Goal: Information Seeking & Learning: Learn about a topic

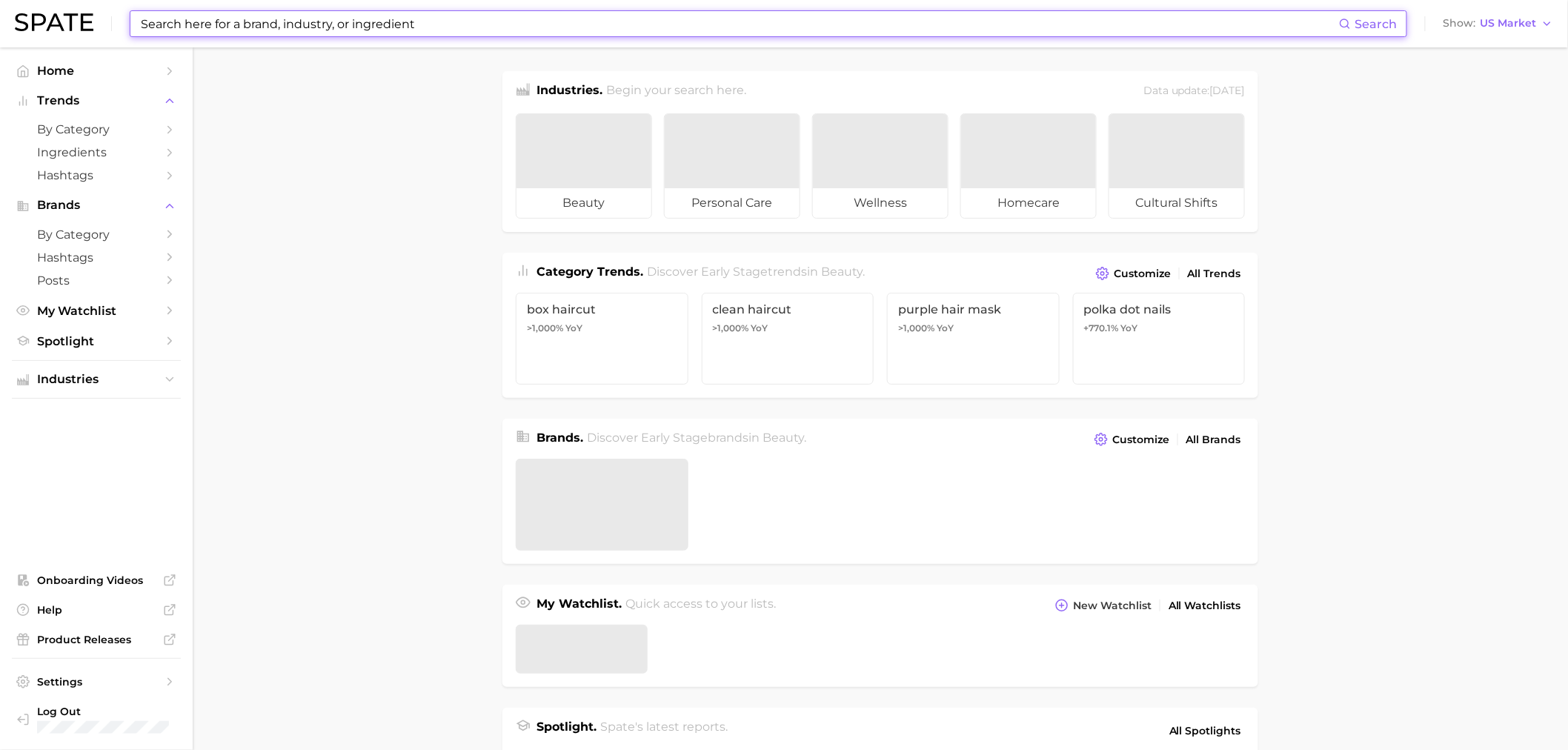
click at [465, 18] on input at bounding box center [739, 23] width 1200 height 25
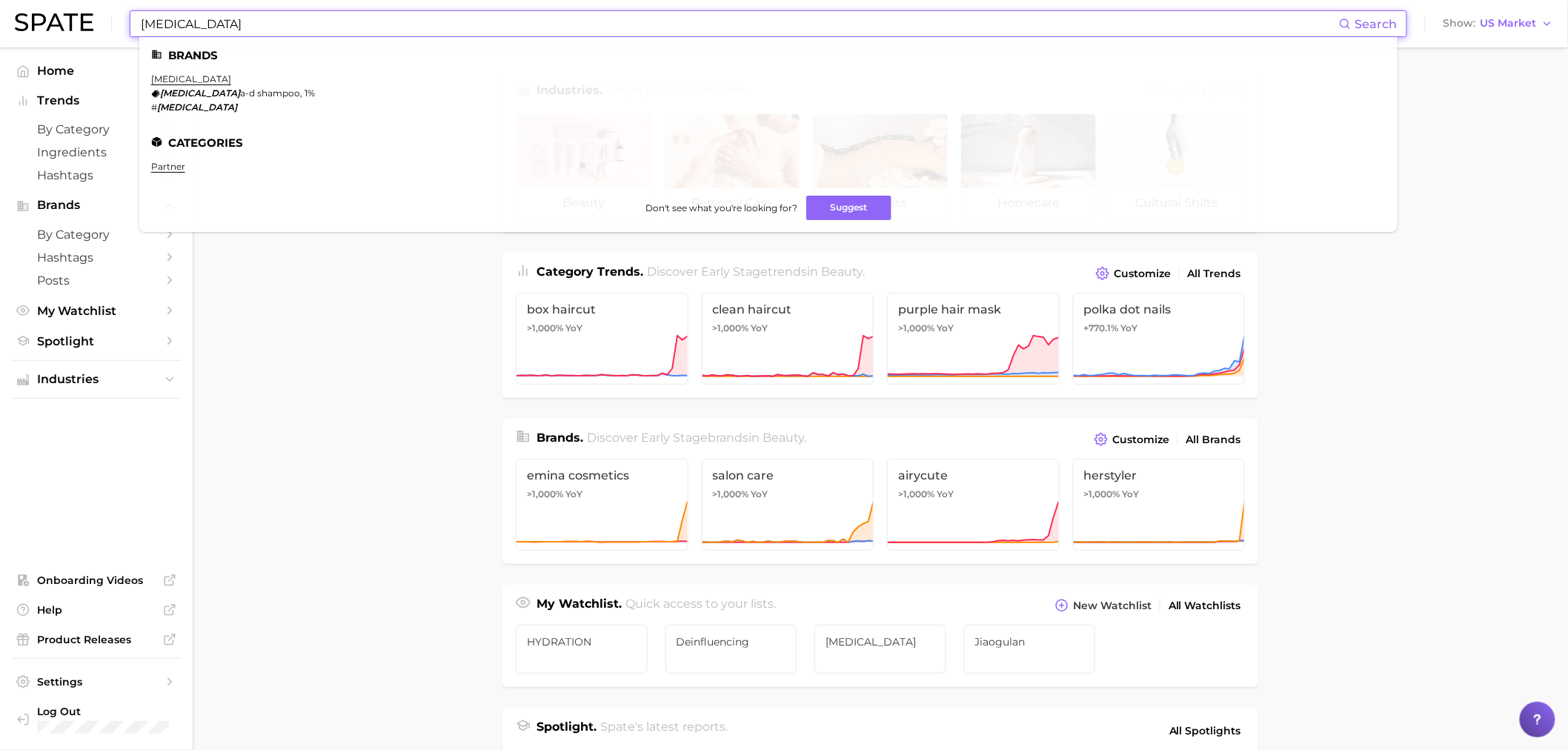
type input "nizoral"
click at [163, 86] on li "nizoral nizoral a-d shampoo, 1% # nizoral" at bounding box center [233, 93] width 164 height 40
click at [164, 80] on link "nizoral" at bounding box center [190, 79] width 80 height 11
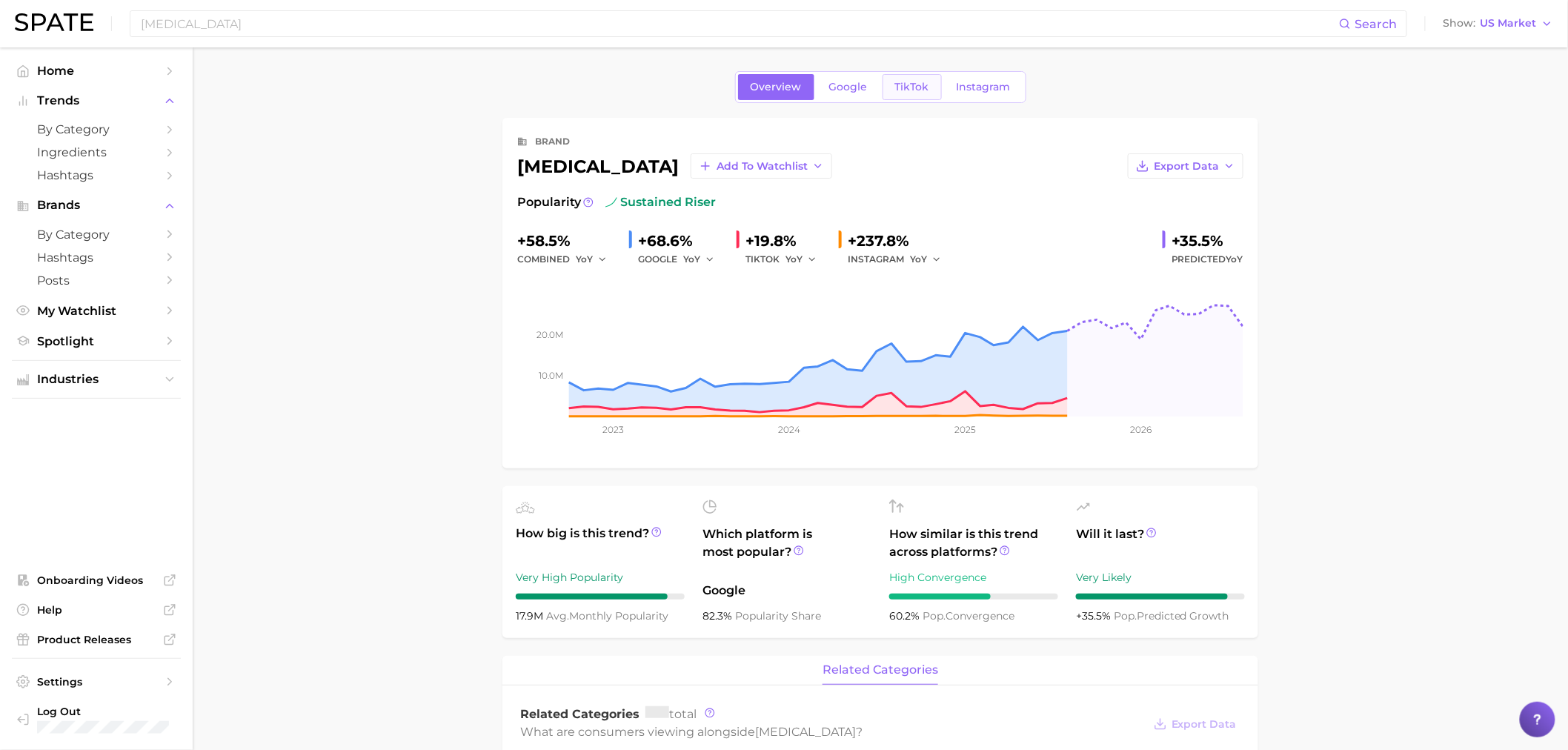
click at [924, 82] on span "TikTok" at bounding box center [912, 87] width 34 height 13
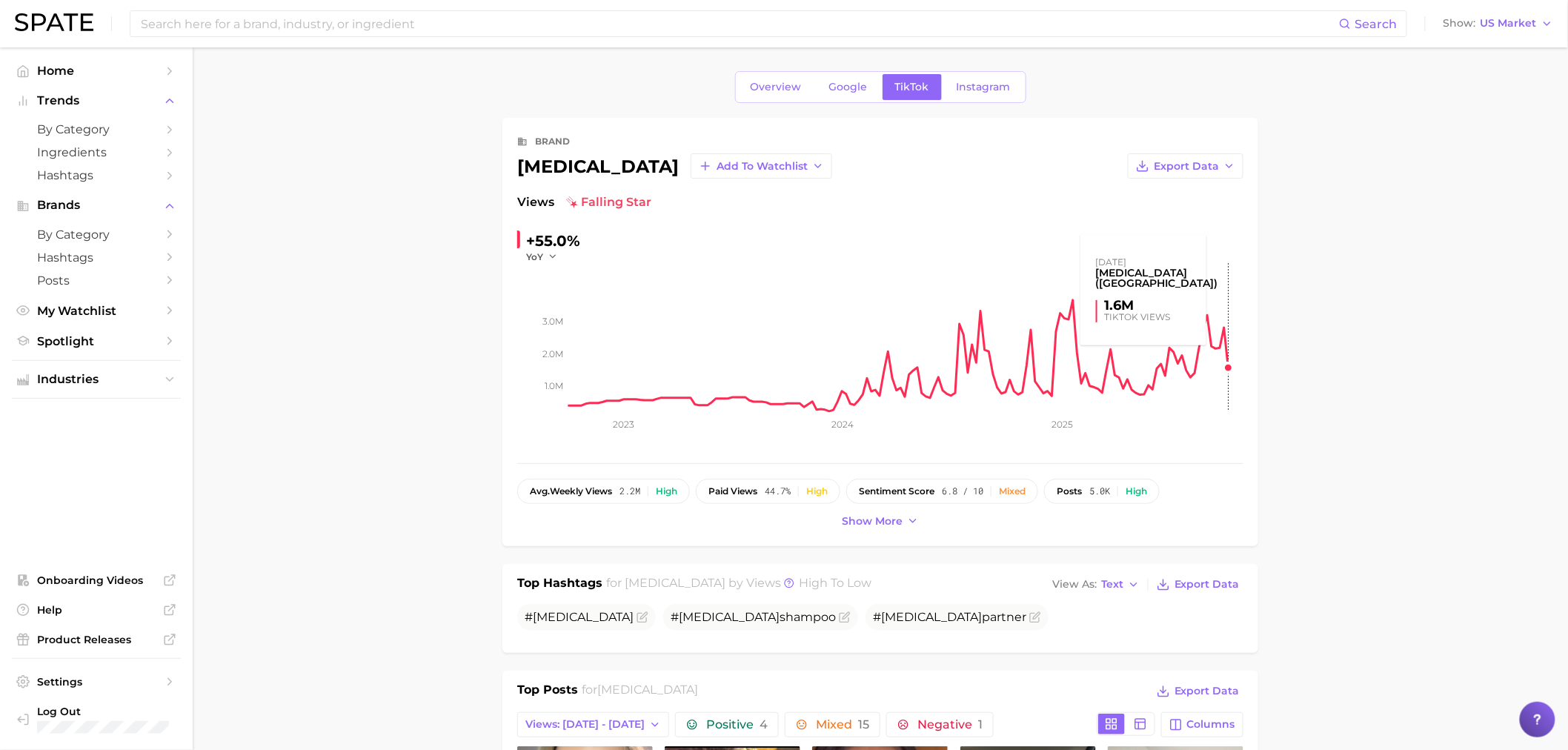
click at [1232, 359] on rect at bounding box center [906, 337] width 674 height 148
click at [1228, 367] on rect at bounding box center [906, 337] width 674 height 148
click at [1232, 371] on rect at bounding box center [906, 337] width 674 height 148
click at [1228, 360] on rect at bounding box center [906, 337] width 674 height 148
click at [1232, 365] on rect at bounding box center [906, 337] width 674 height 148
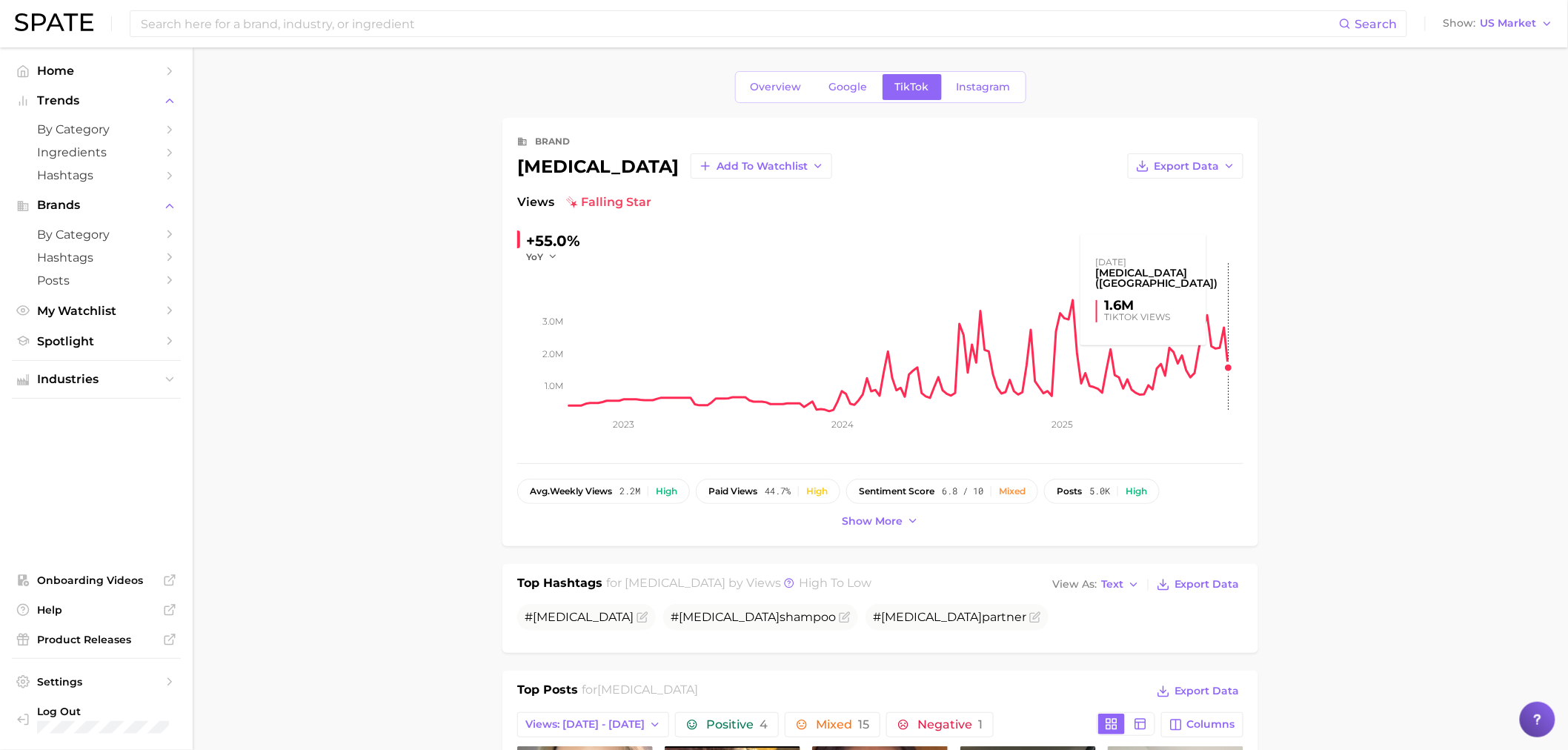
click at [1235, 378] on rect at bounding box center [906, 337] width 674 height 148
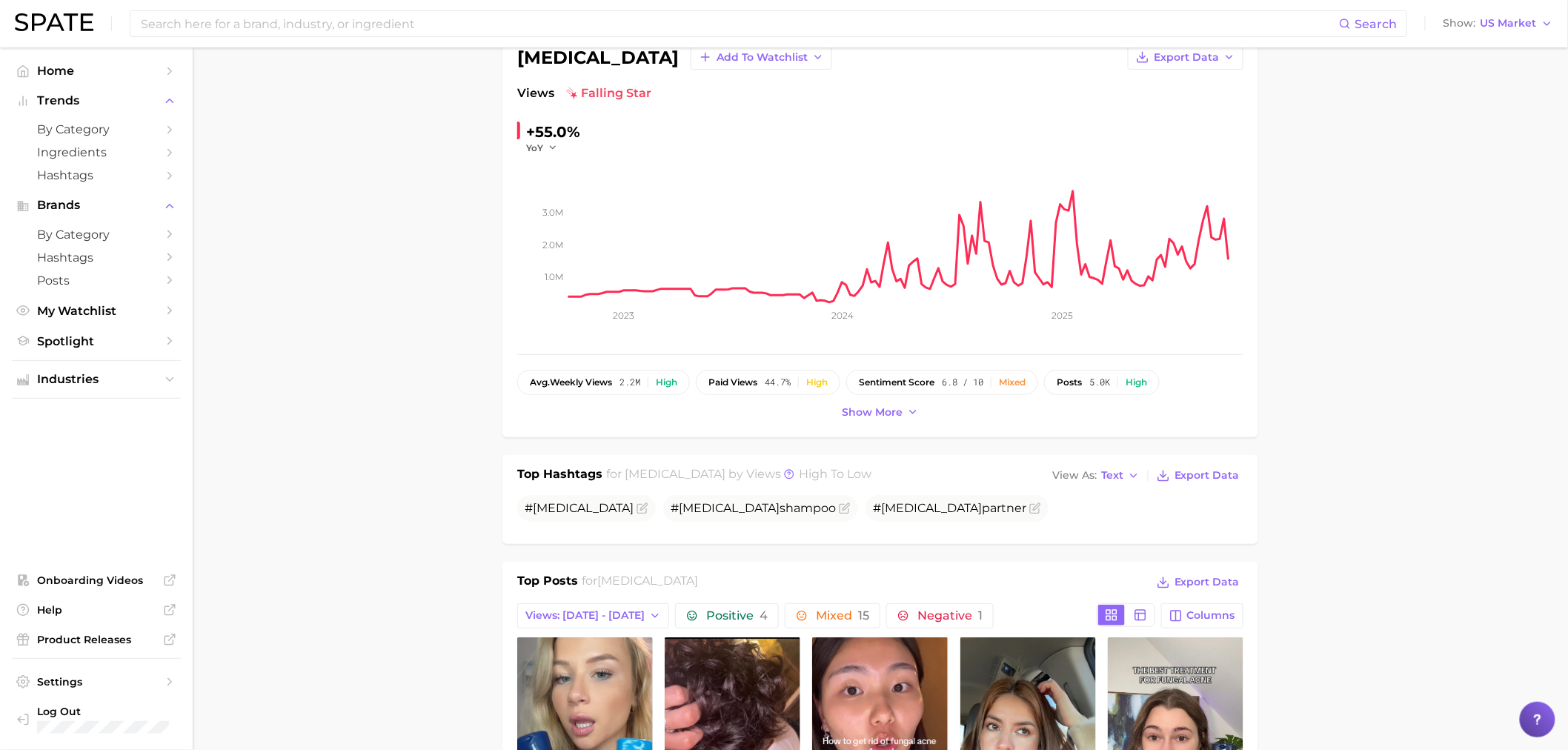
scroll to position [411, 0]
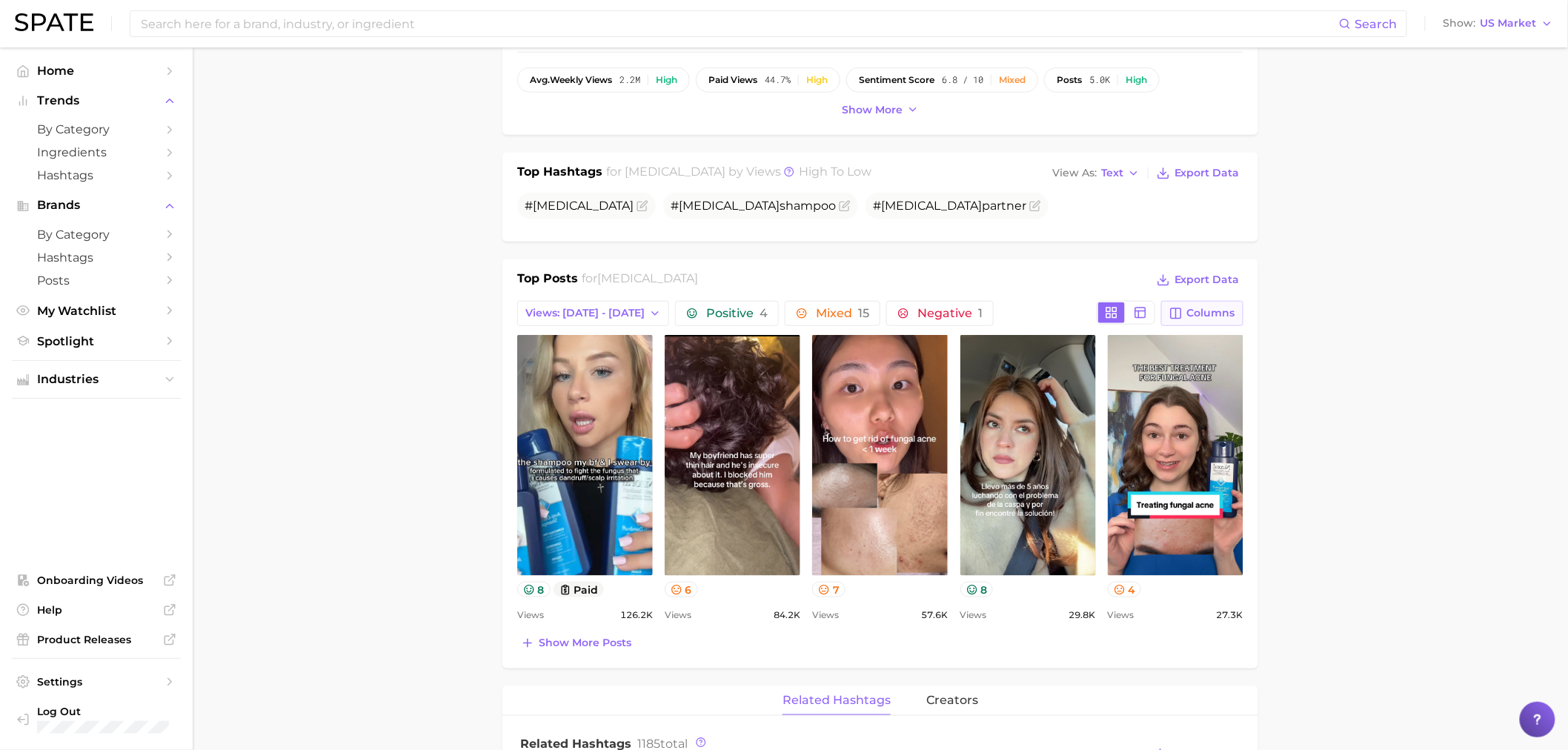
click at [1206, 314] on span "Columns" at bounding box center [1211, 313] width 48 height 13
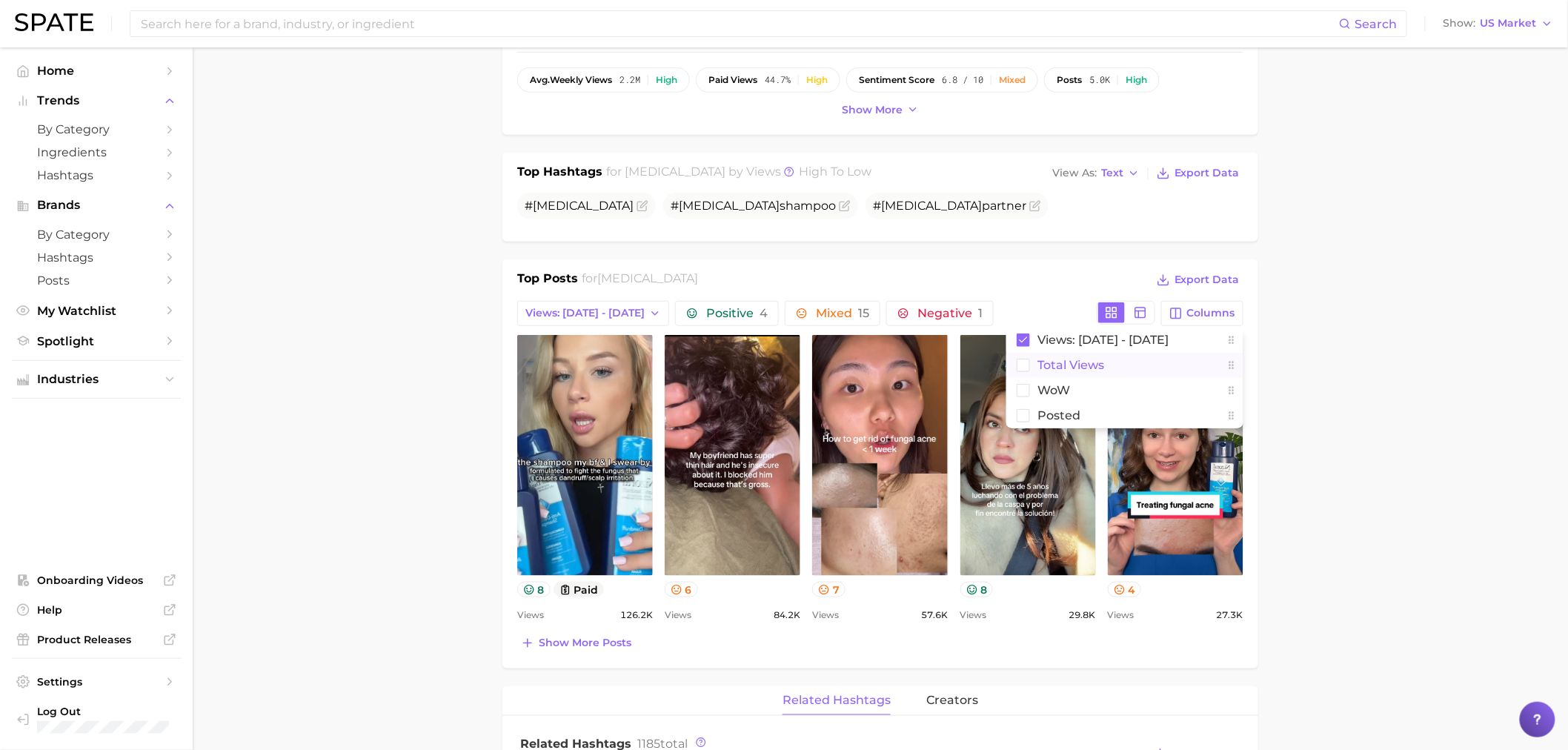
click at [1043, 367] on span "Total Views" at bounding box center [1071, 365] width 66 height 13
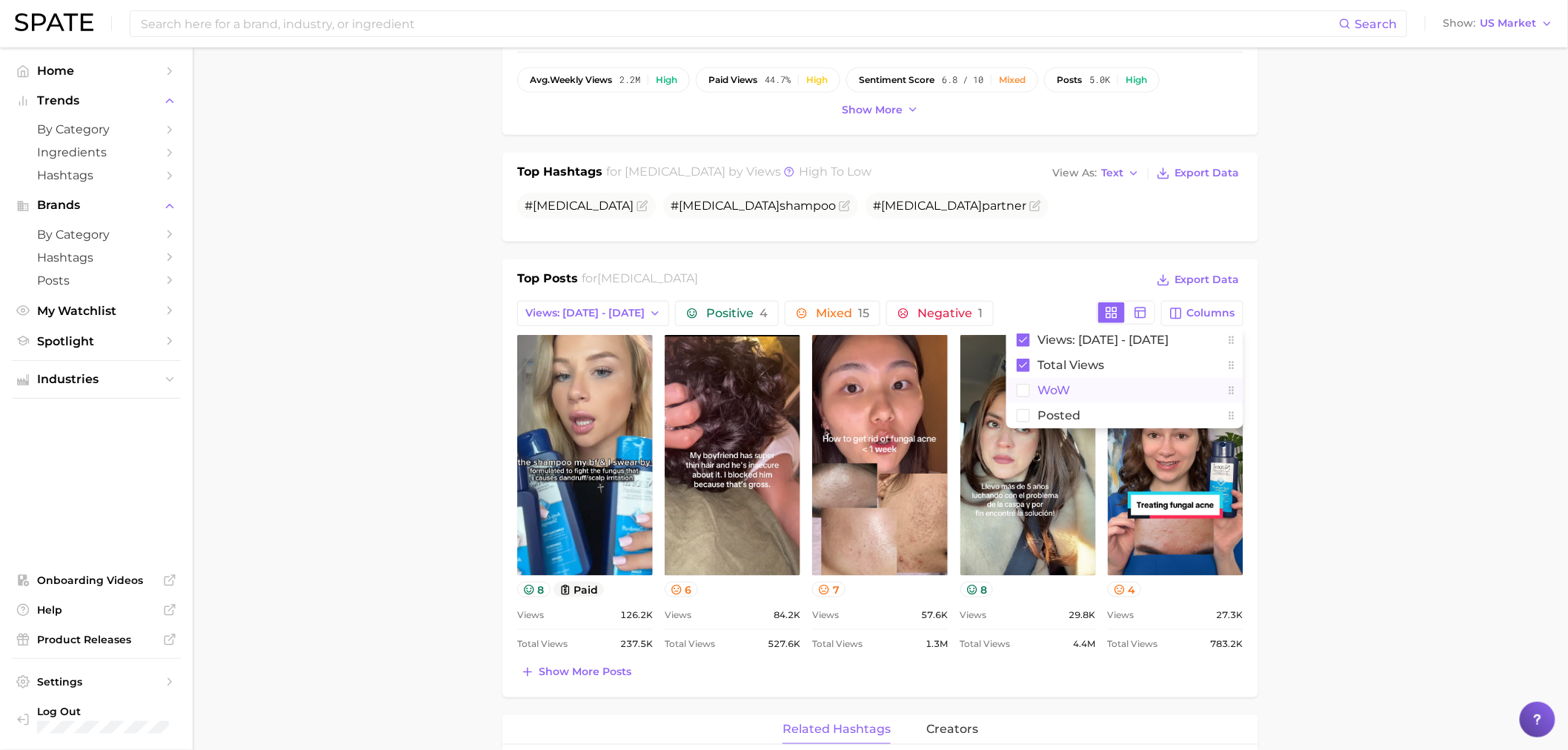
click at [1036, 390] on button "WoW" at bounding box center [1125, 390] width 237 height 25
click at [1045, 411] on span "Posted" at bounding box center [1059, 416] width 43 height 13
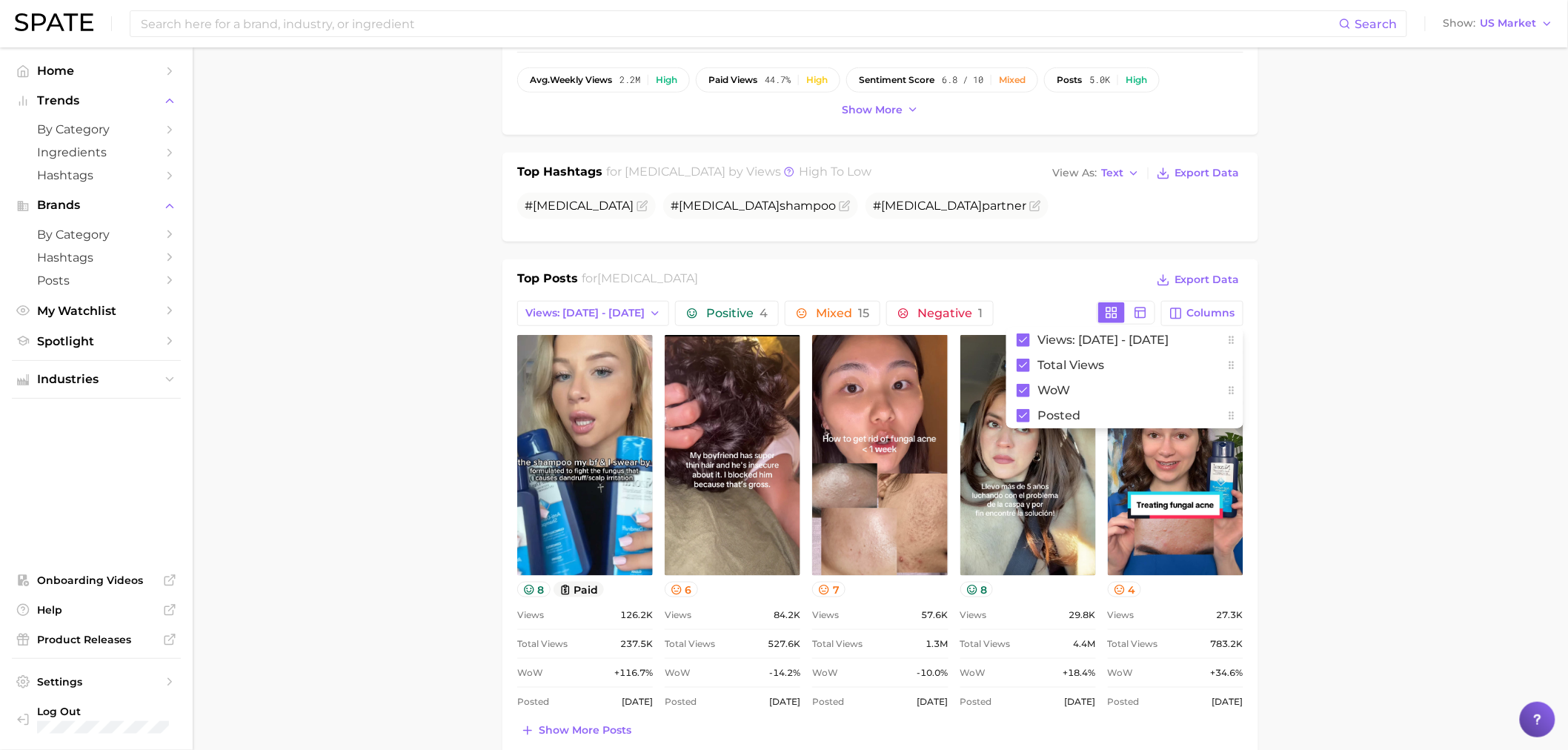
click at [1334, 365] on main "Overview Google TikTok Instagram brand nizoral Add to Watchlist Export Data Vie…" at bounding box center [880, 721] width 1376 height 2170
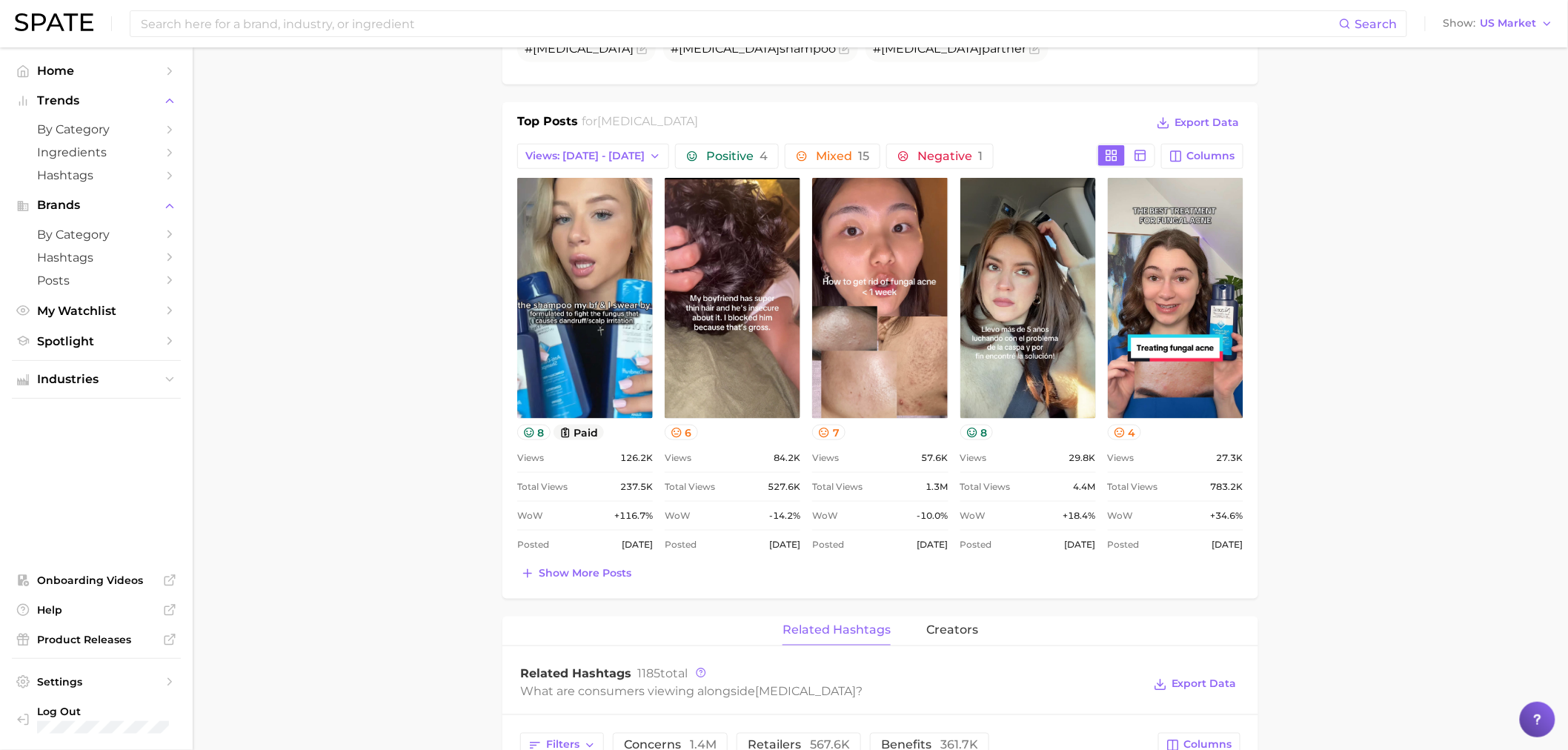
scroll to position [576, 0]
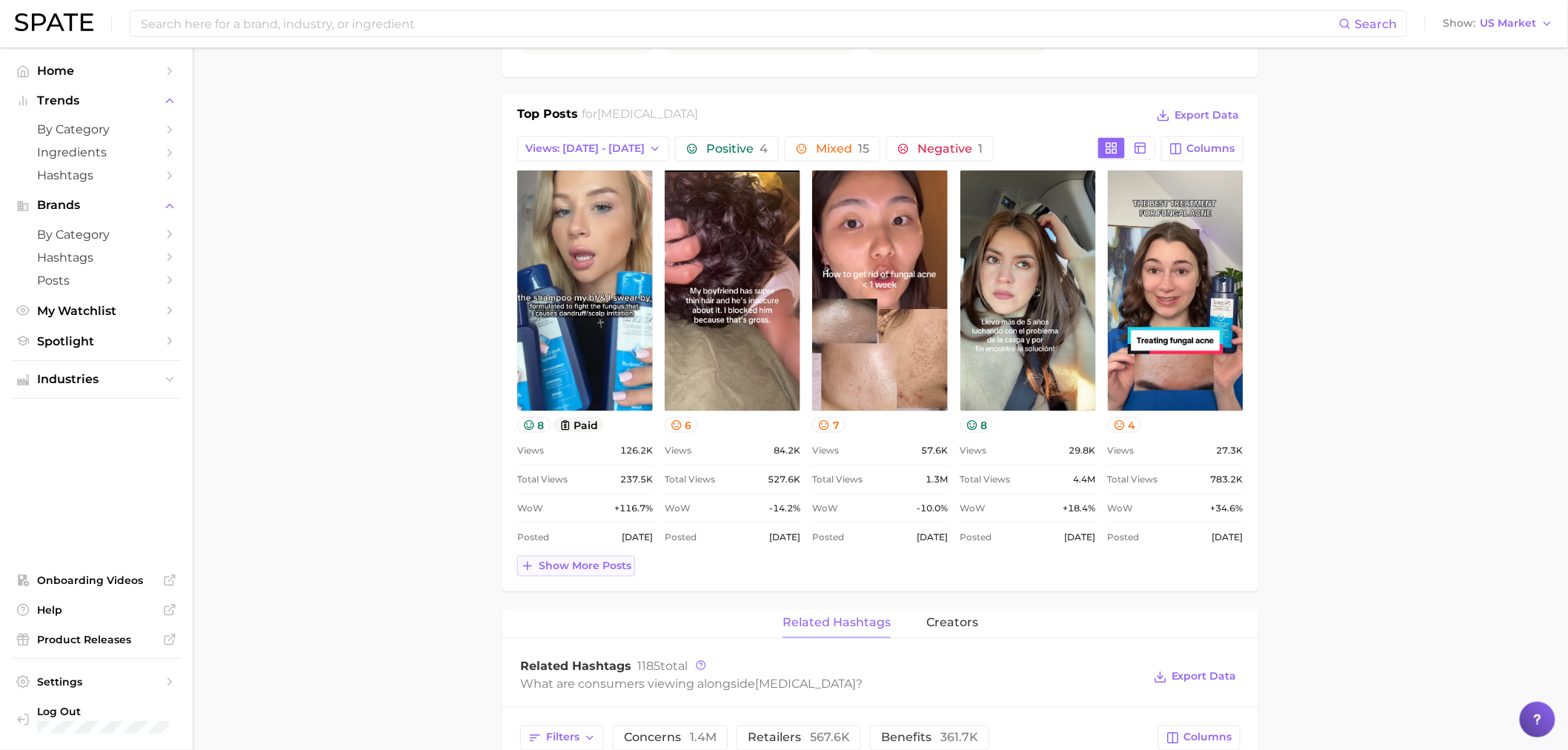
click at [565, 561] on span "Show more posts" at bounding box center [584, 566] width 93 height 13
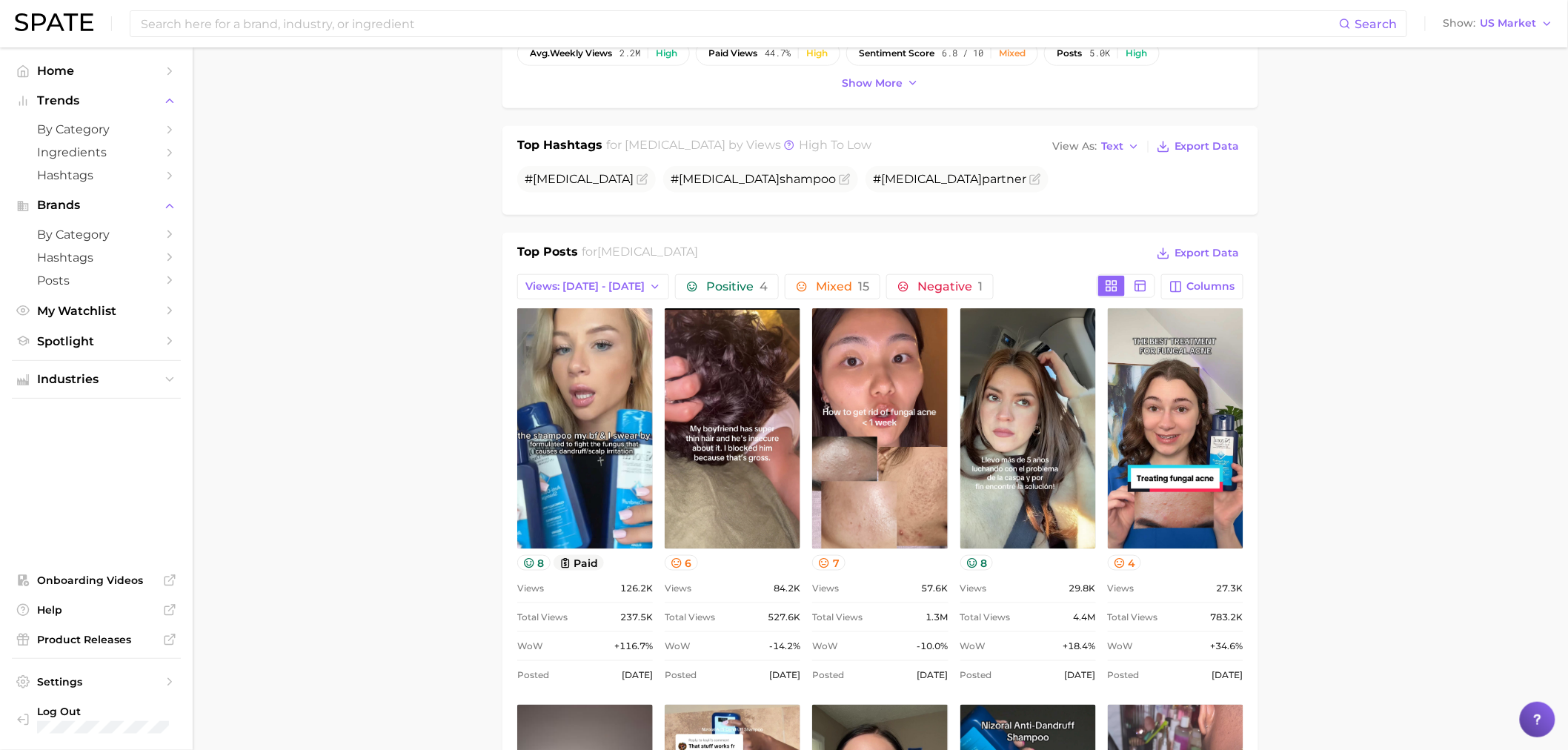
scroll to position [411, 0]
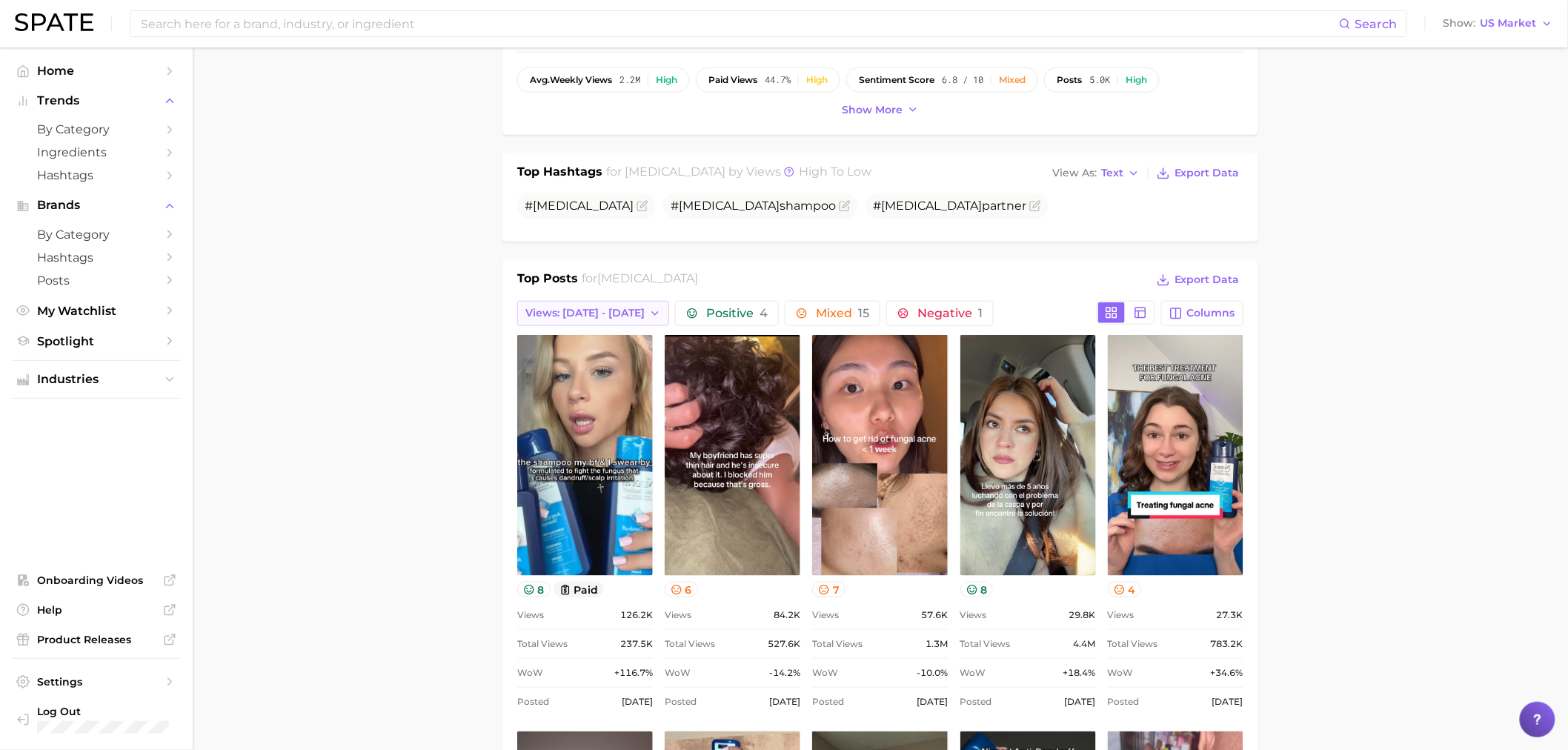
drag, startPoint x: 573, startPoint y: 307, endPoint x: 578, endPoint y: 315, distance: 9.4
click at [573, 307] on span "Views: Sep 28 - Oct 5" at bounding box center [585, 313] width 120 height 13
click at [592, 360] on button "Views: Sep 21 - 28" at bounding box center [598, 367] width 163 height 27
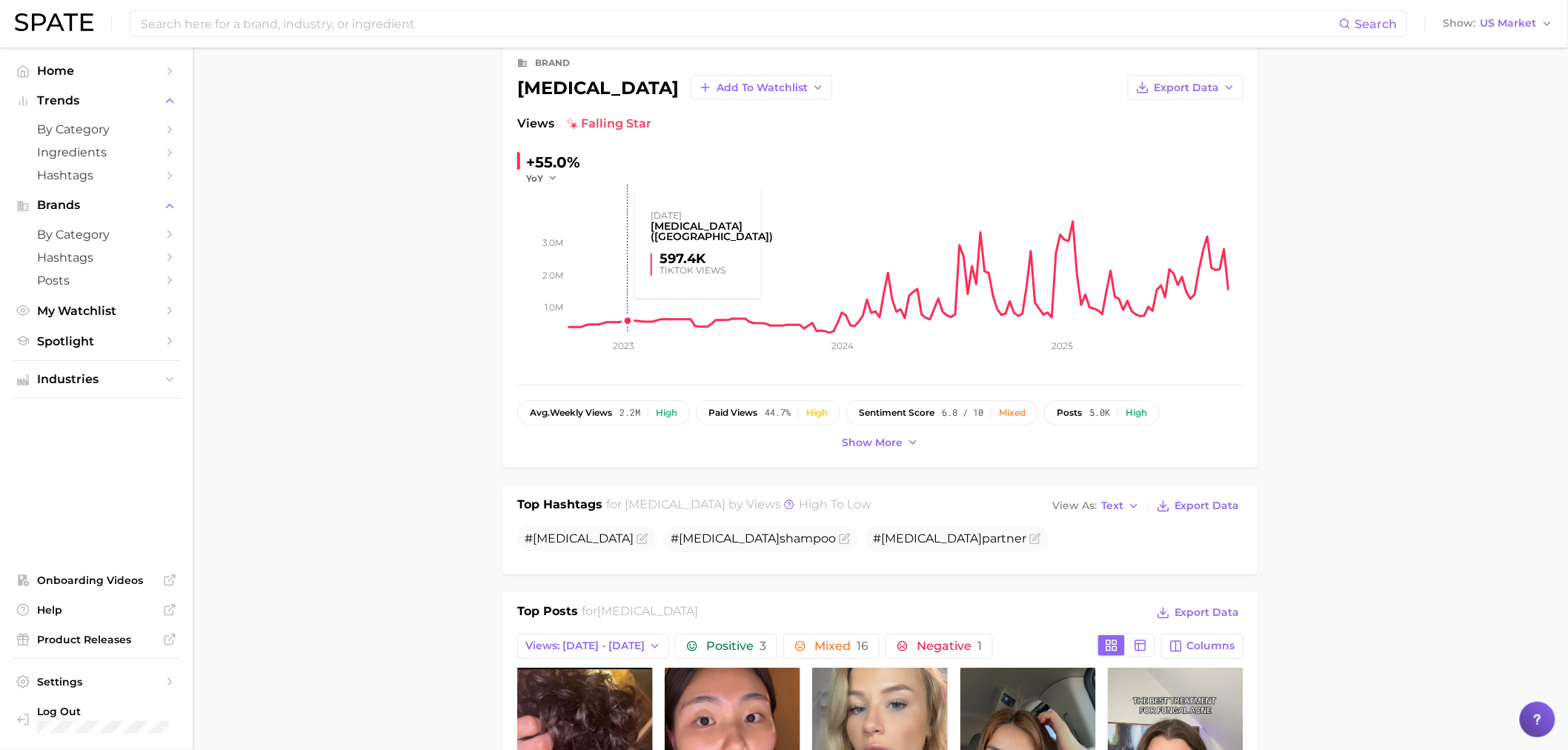
scroll to position [0, 0]
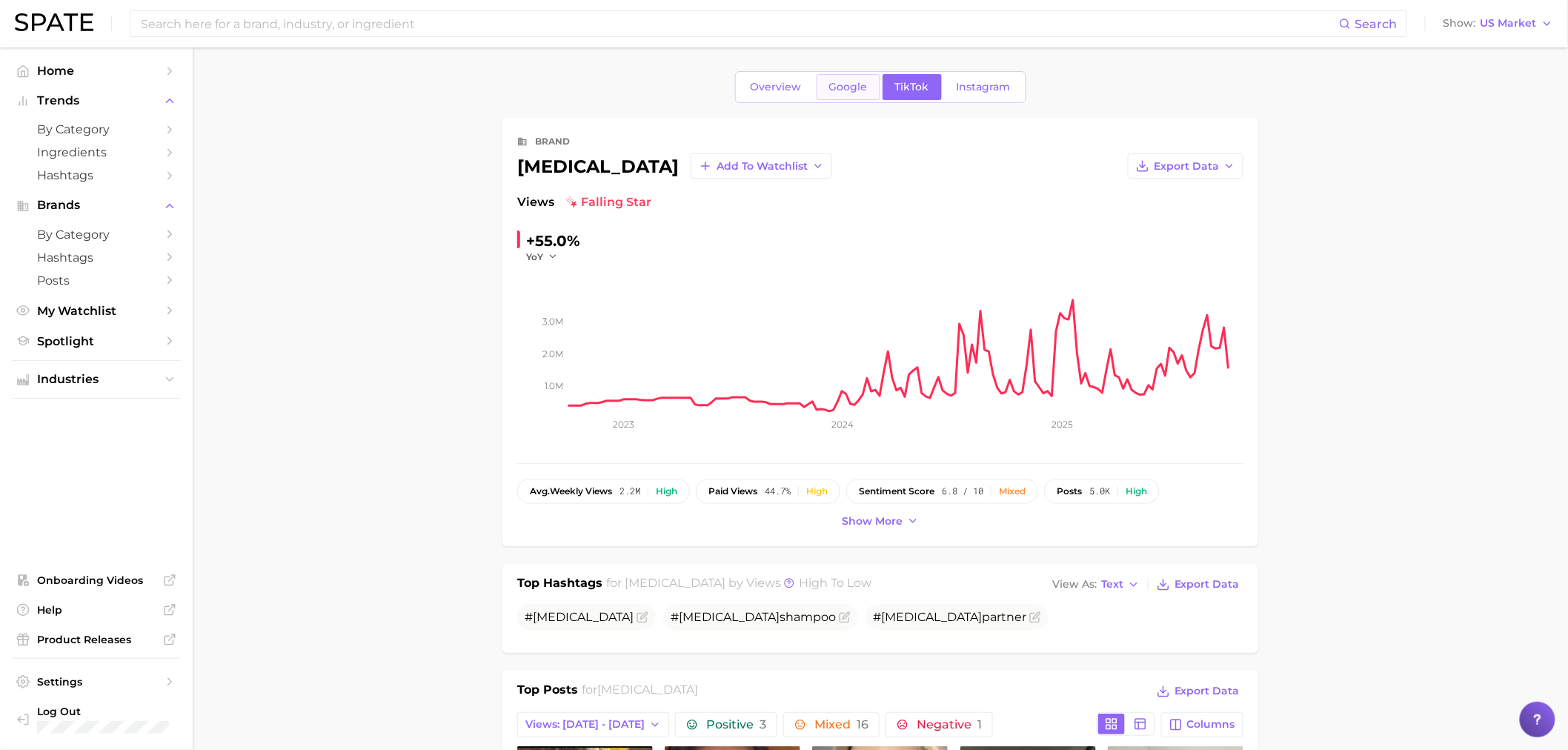
click at [839, 98] on link "Google" at bounding box center [848, 87] width 63 height 26
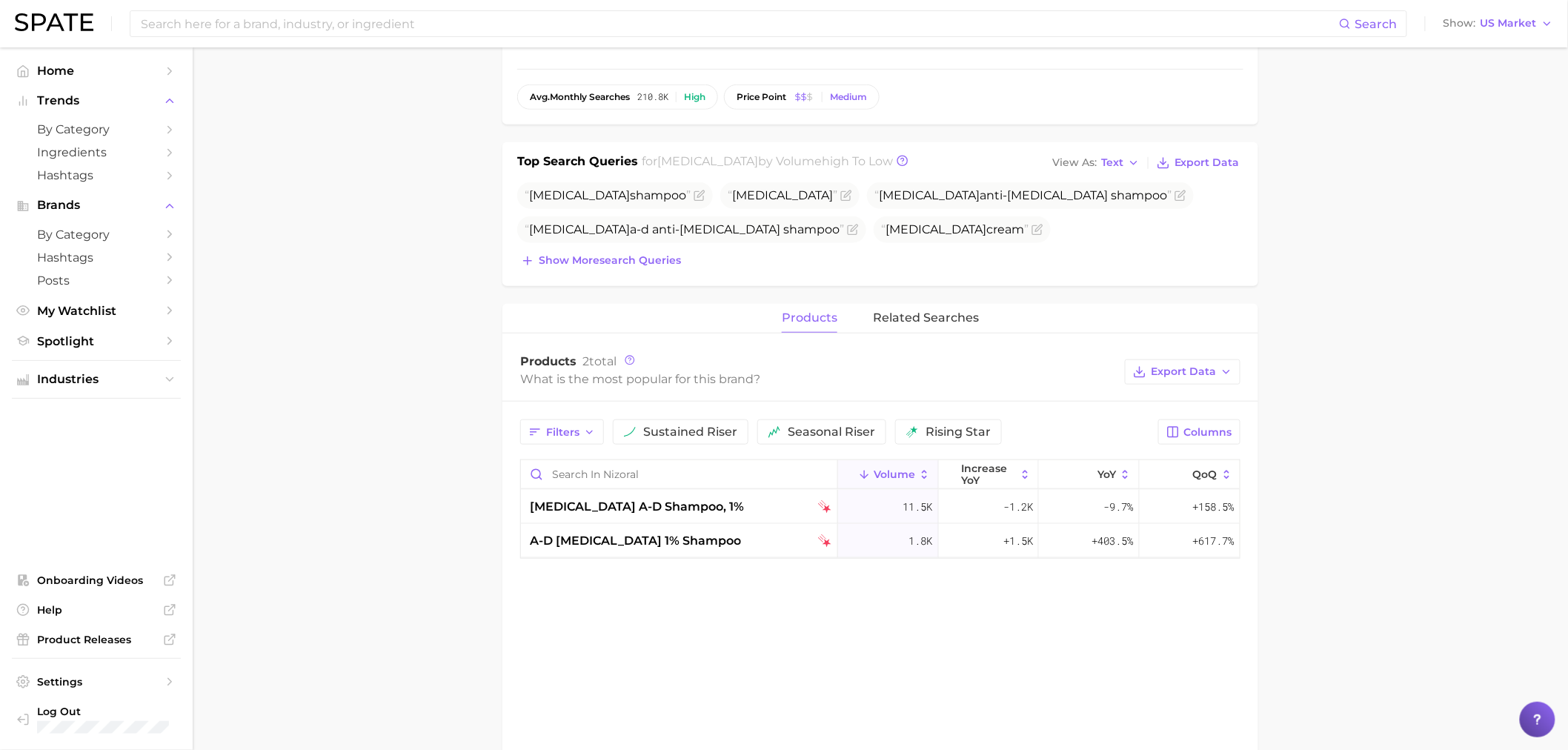
scroll to position [411, 0]
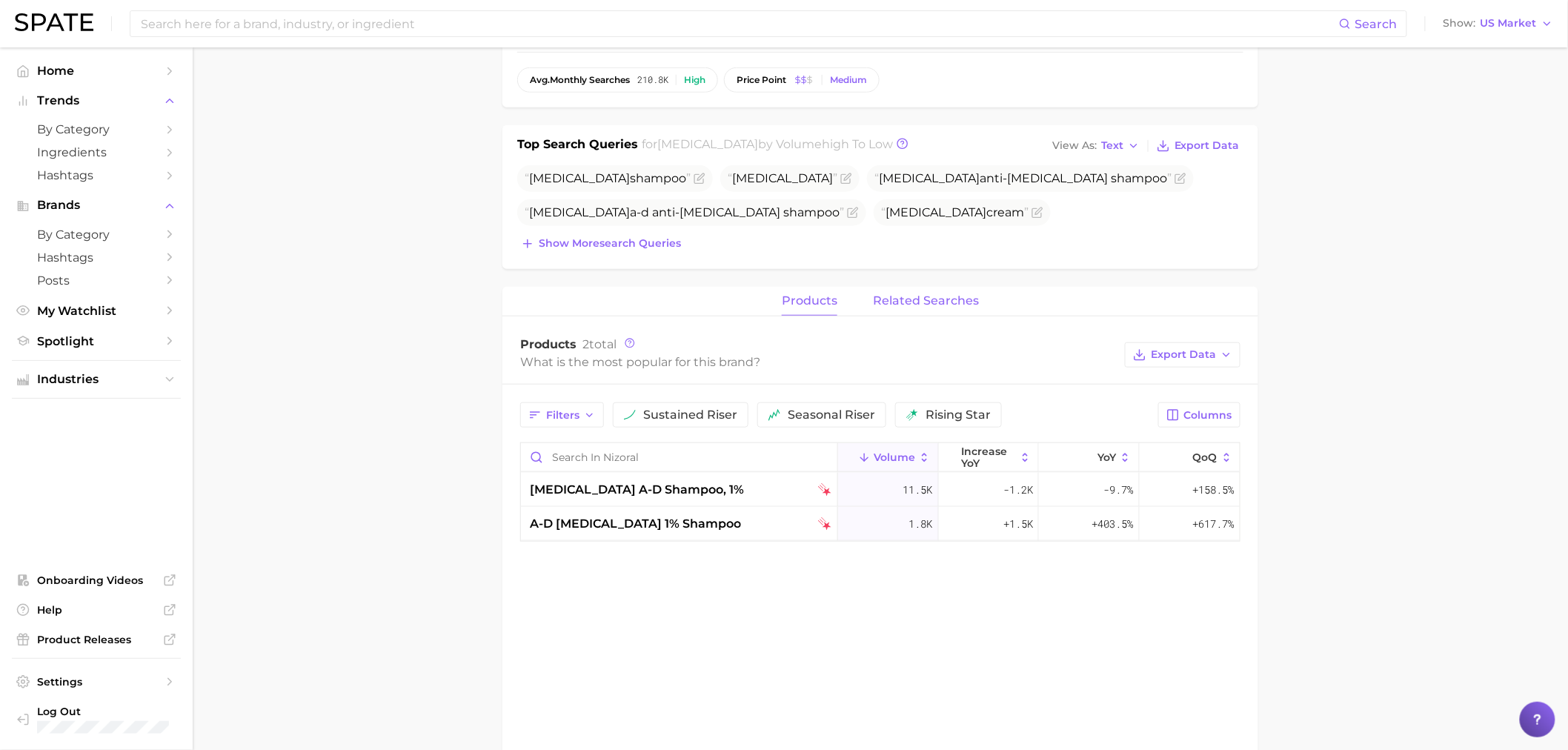
click at [907, 290] on button "related searches" at bounding box center [926, 301] width 106 height 29
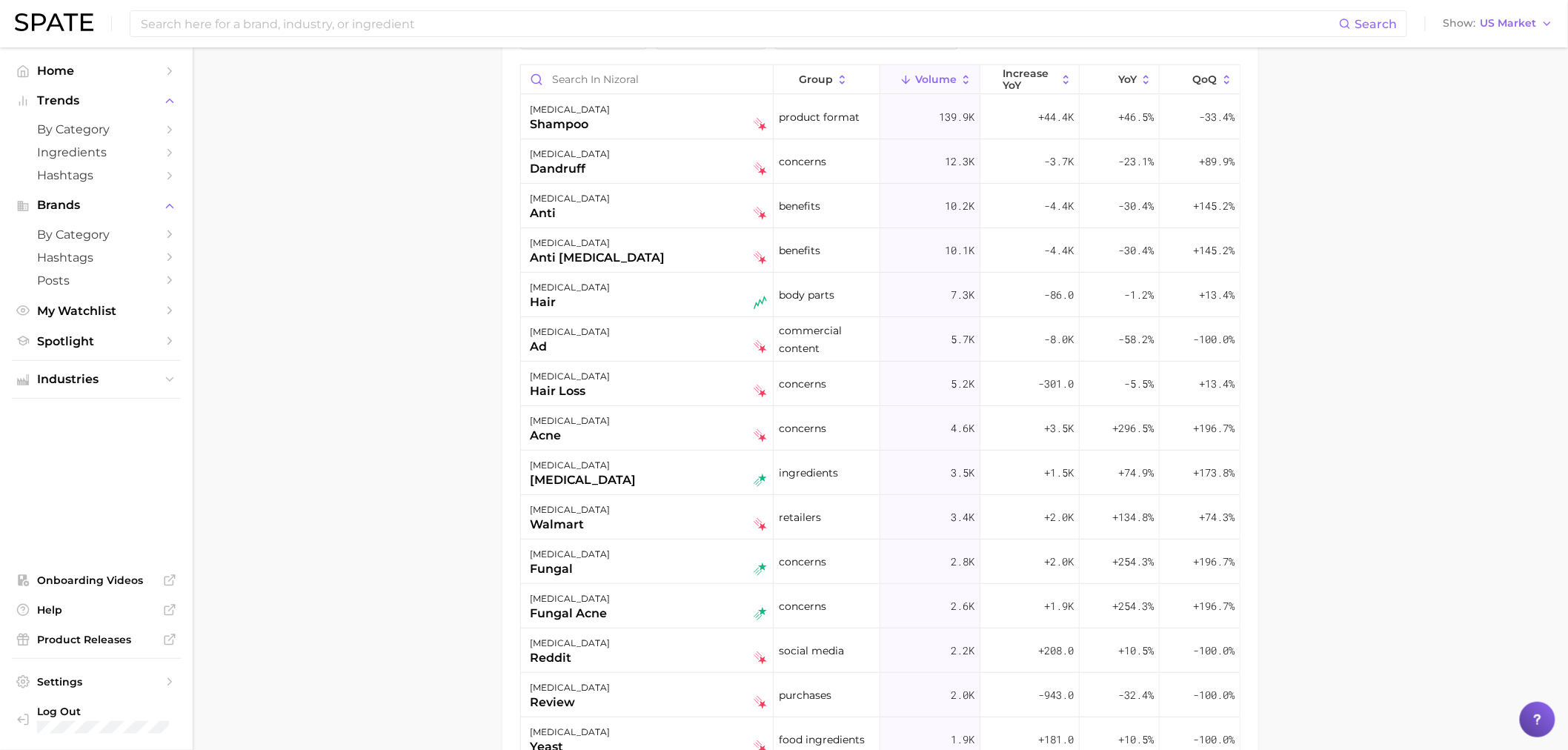
click at [369, 561] on main "Overview Google TikTok Instagram brand nizoral Add to Watchlist Export Data Sea…" at bounding box center [880, 65] width 1376 height 1682
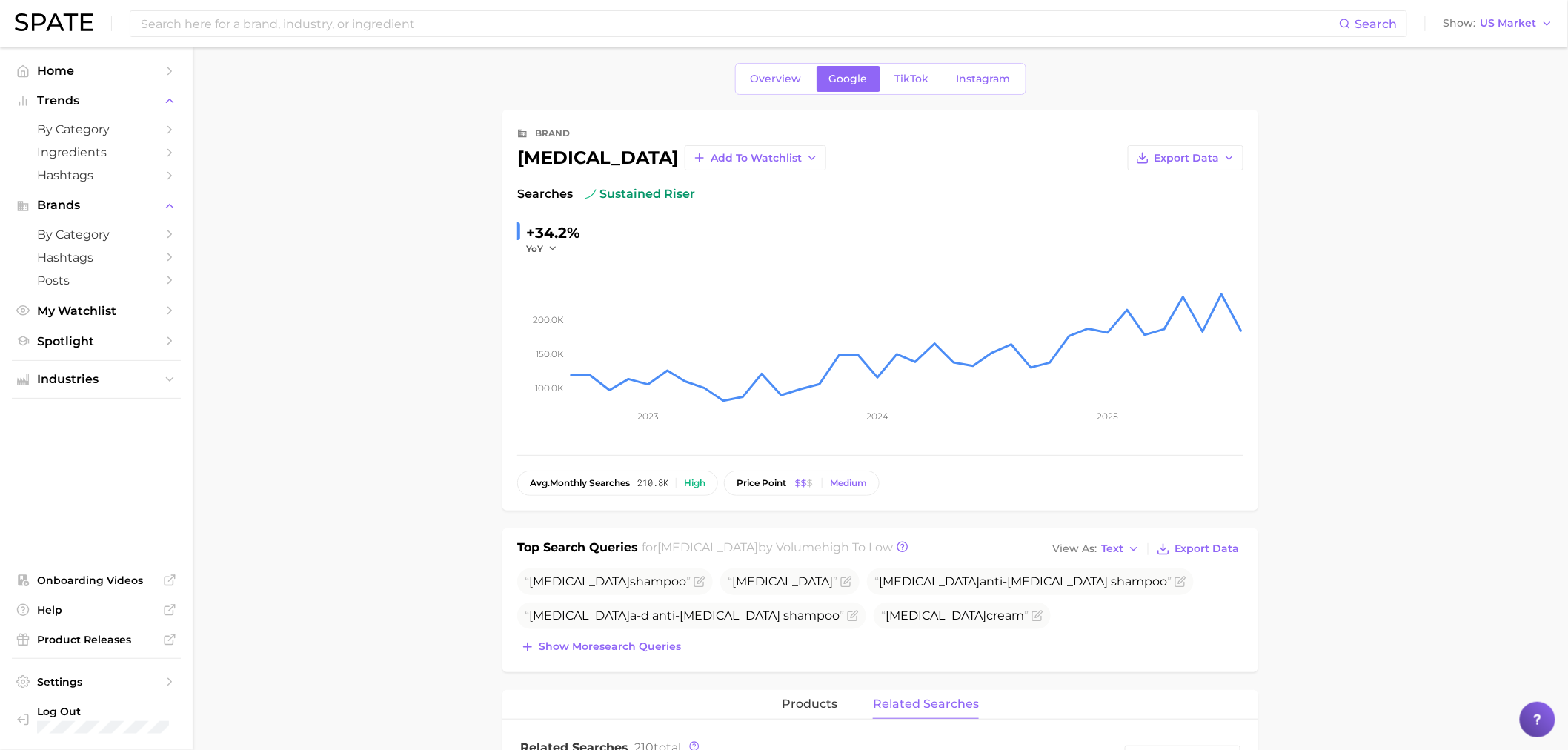
scroll to position [0, 0]
